Goal: Information Seeking & Learning: Learn about a topic

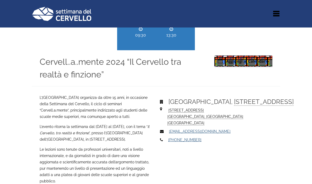
scroll to position [190, 0]
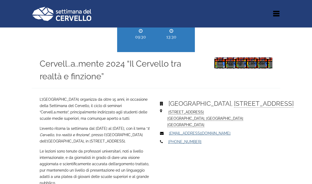
click at [166, 87] on div "Cervell..a..mente 2024 “Il Cervello tra realtà e finzione” Aggiungi al Calendar…" at bounding box center [156, 70] width 249 height 36
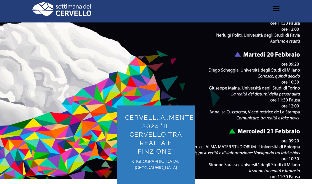
scroll to position [0, 0]
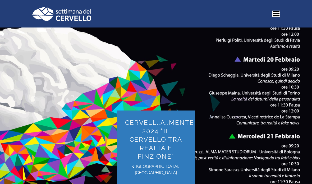
select select "https://www.settimanadelcervello.it/eventi/"
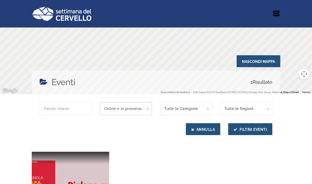
scroll to position [81, 0]
select select "evento-in-presenza"
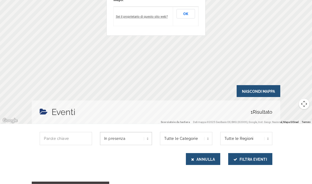
scroll to position [0, 0]
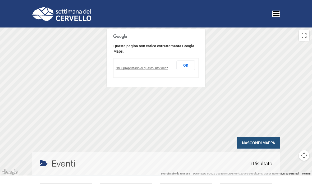
select select "https://www.settimanadelcervello.it/eventi/"
click at [42, 13] on img at bounding box center [61, 14] width 59 height 14
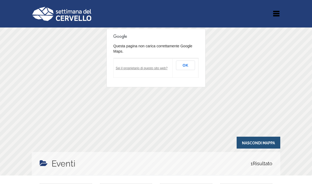
select select "evento-in-presenza"
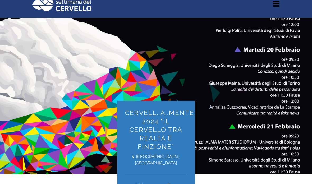
scroll to position [8, 0]
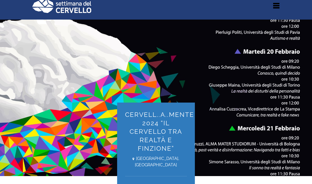
click at [263, 120] on div "Cervell..a..mente 2024 “Il Cervello tra realtà e finzione” [GEOGRAPHIC_DATA], […" at bounding box center [156, 98] width 256 height 157
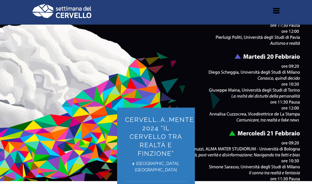
scroll to position [0, 0]
